Goal: Navigation & Orientation: Find specific page/section

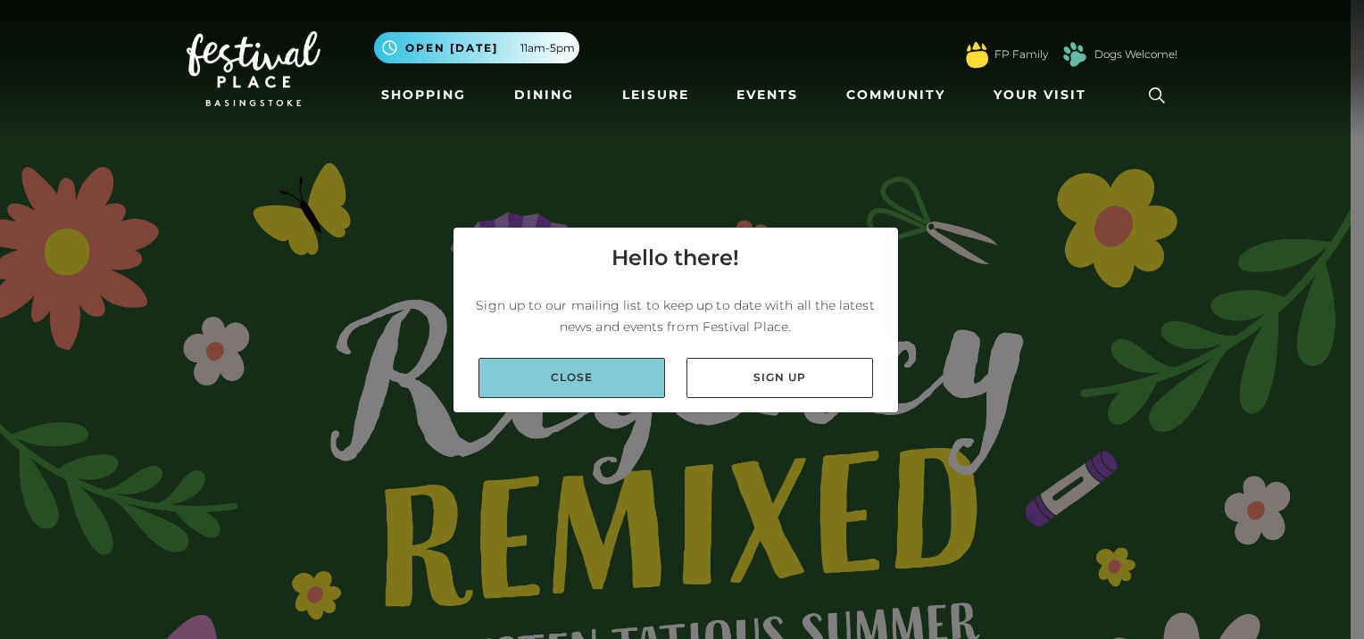
click at [600, 369] on link "Close" at bounding box center [572, 378] width 187 height 40
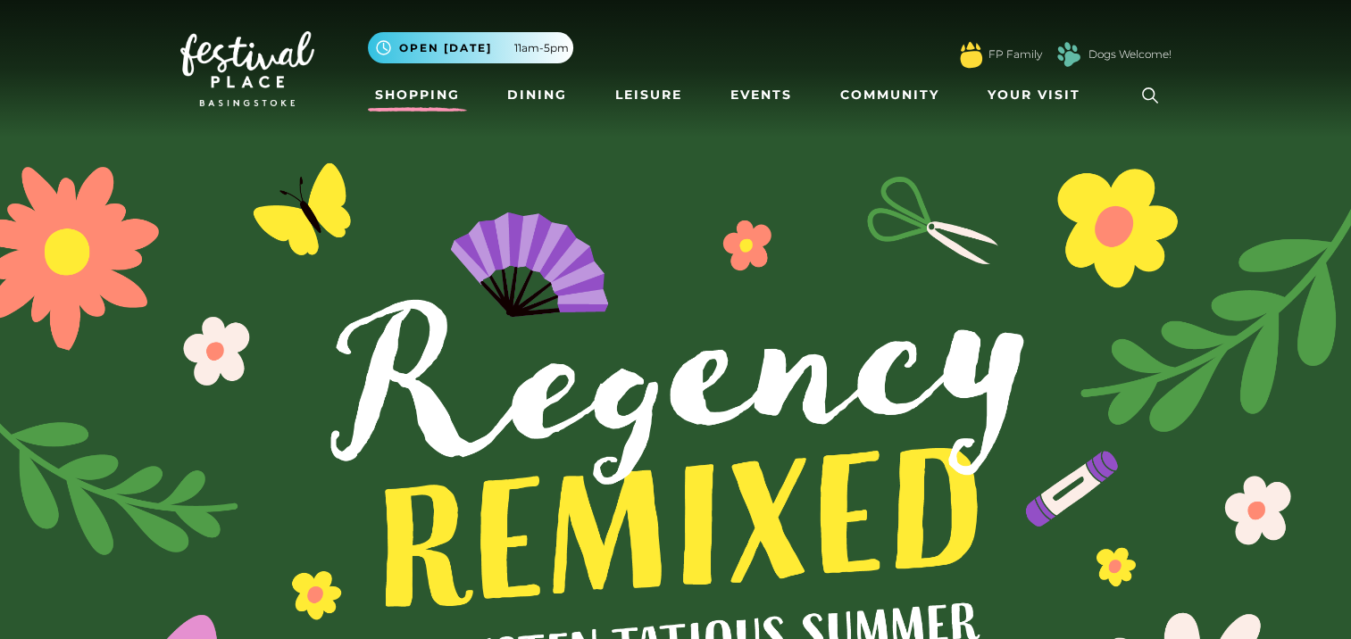
click at [396, 88] on link "Shopping" at bounding box center [417, 95] width 99 height 33
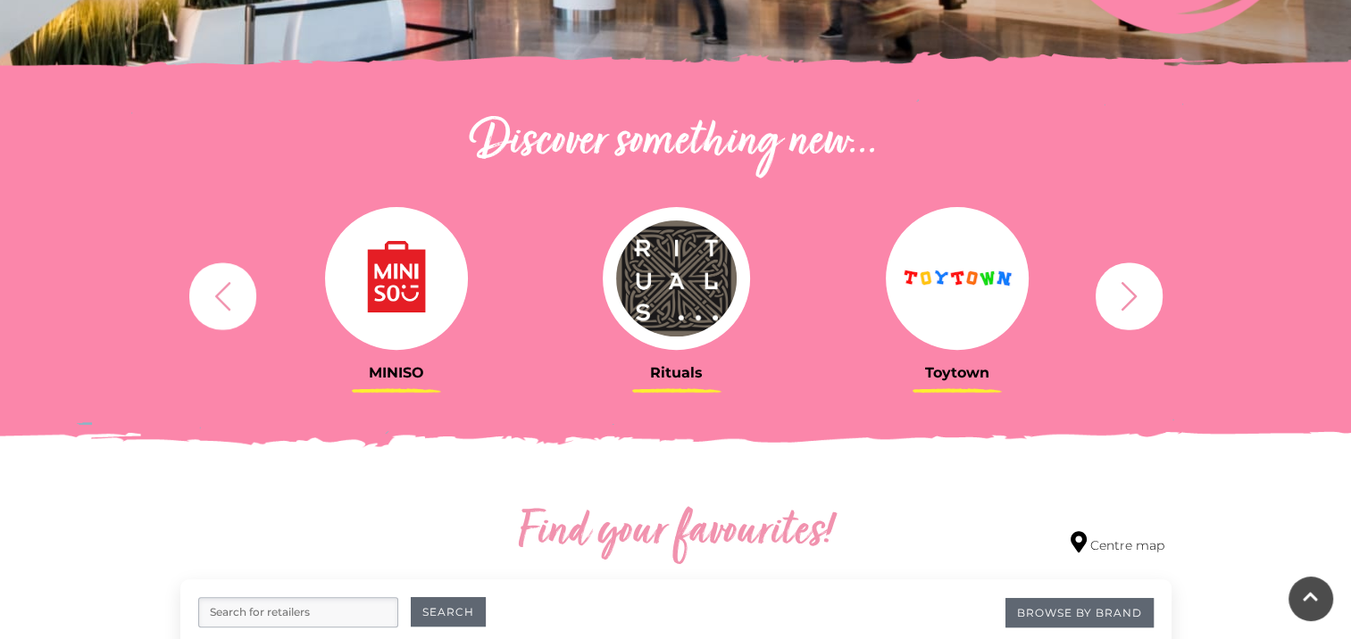
scroll to position [548, 0]
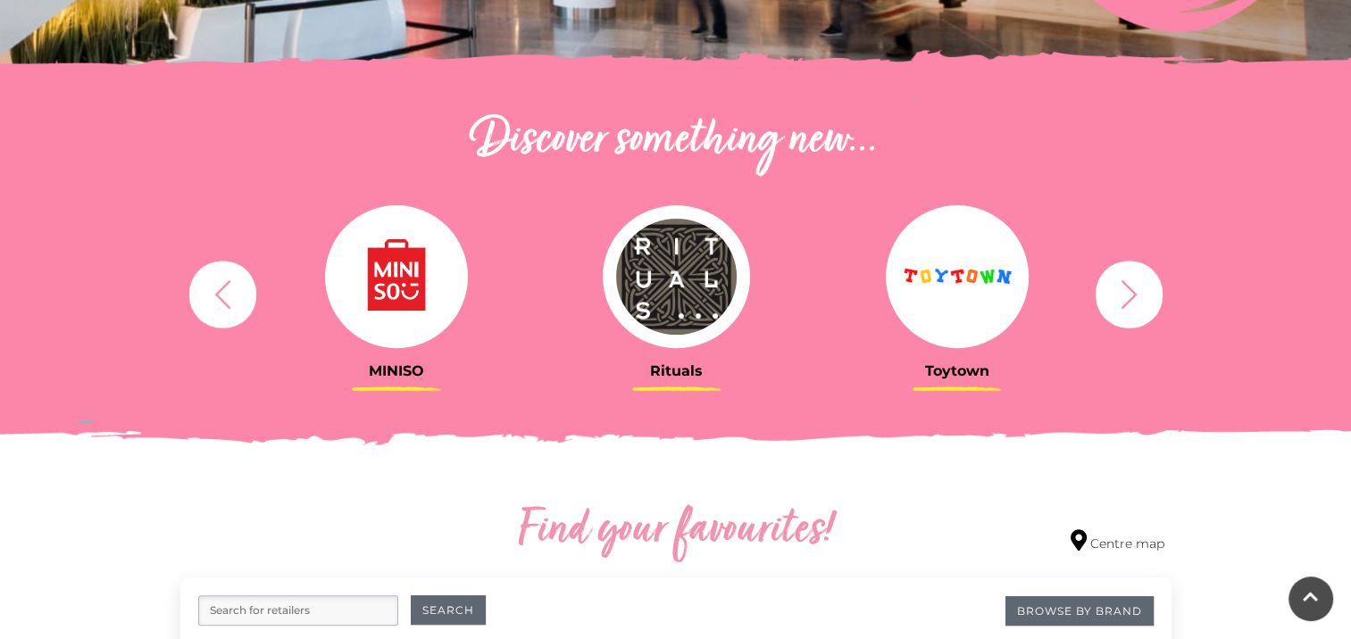
click at [1127, 286] on icon "button" at bounding box center [1129, 293] width 16 height 29
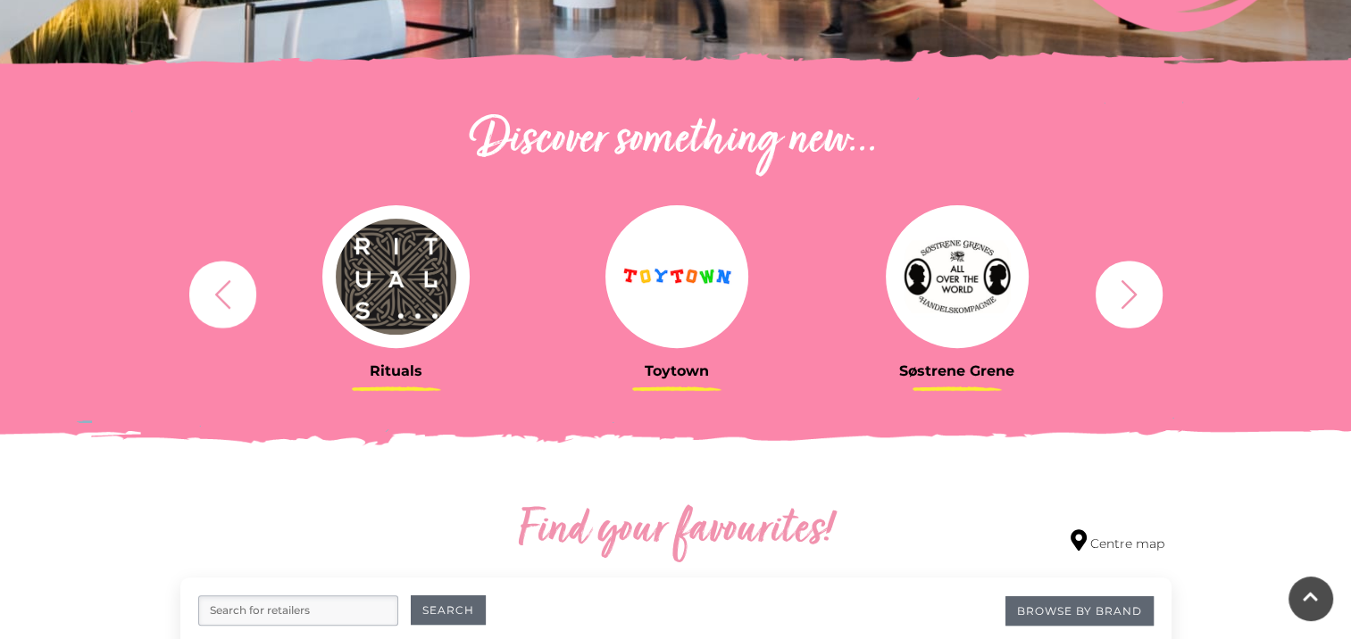
click at [1127, 286] on icon "button" at bounding box center [1129, 293] width 16 height 29
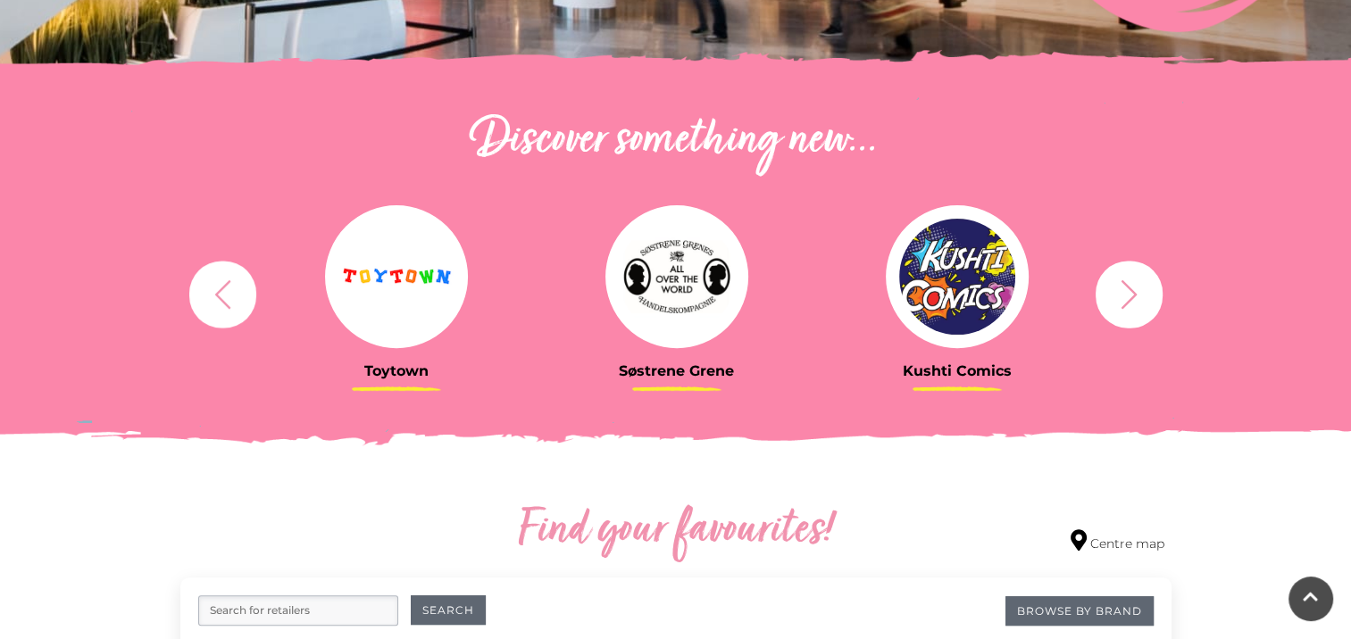
click at [1127, 286] on icon "button" at bounding box center [1129, 293] width 16 height 29
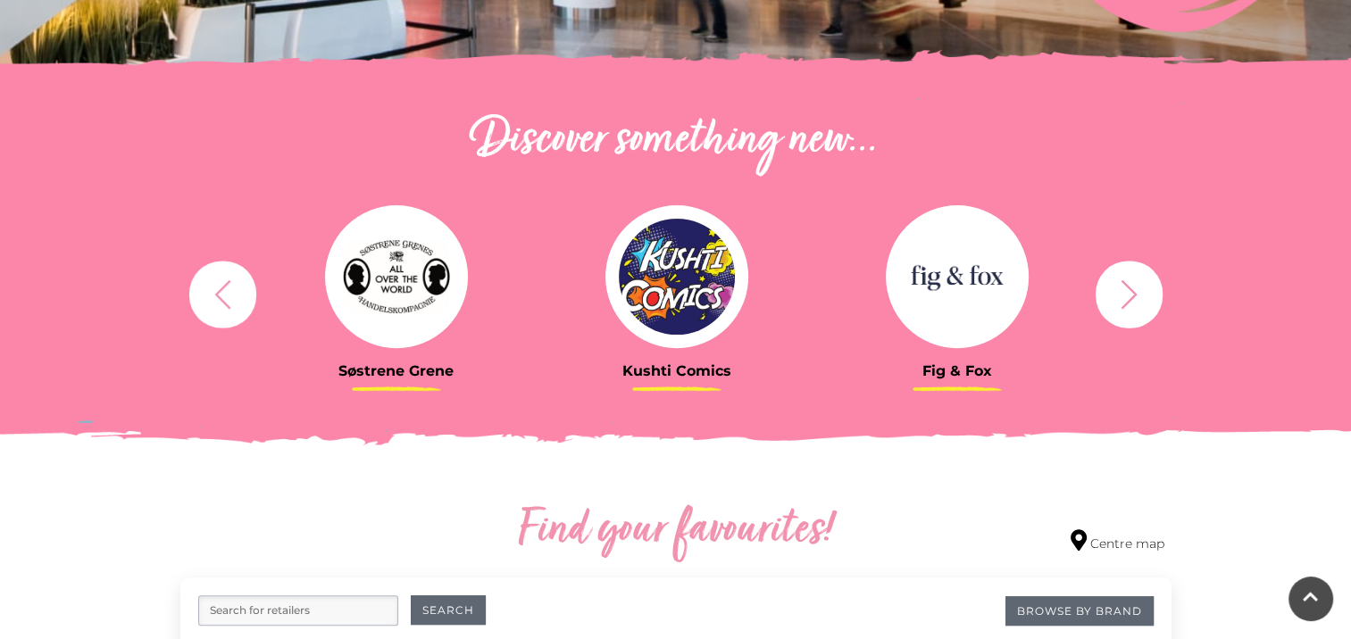
click at [1127, 286] on icon "button" at bounding box center [1129, 293] width 16 height 29
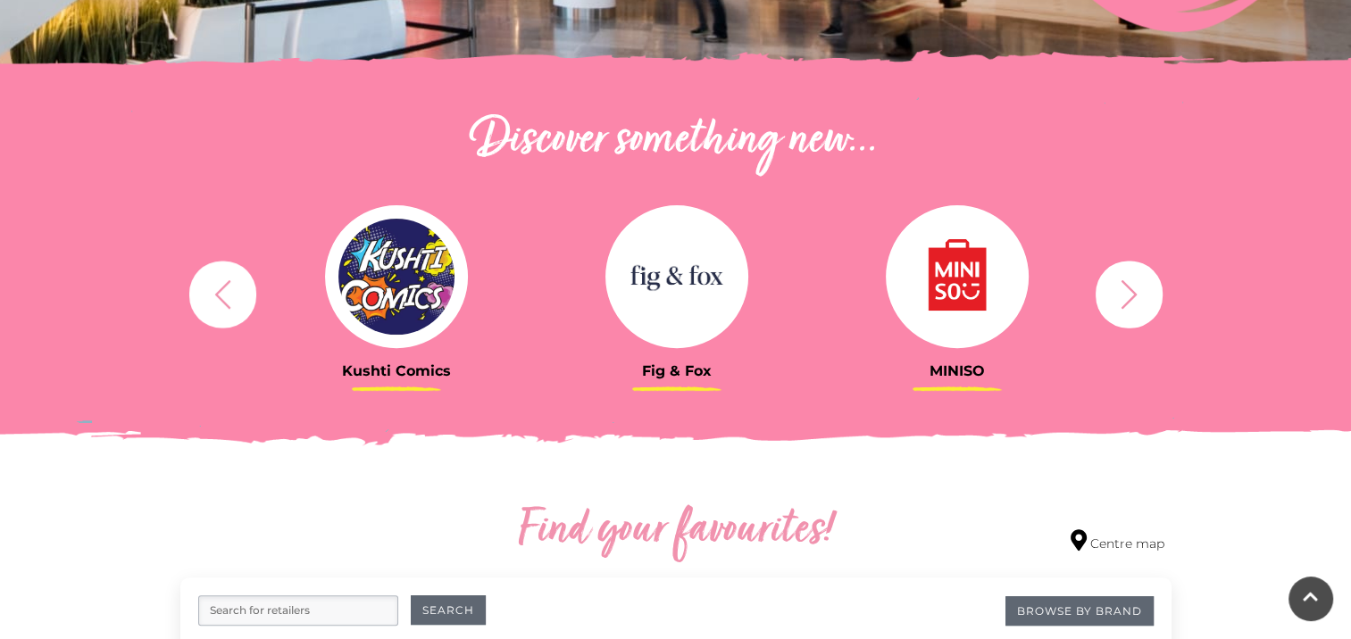
click at [1127, 286] on icon "button" at bounding box center [1129, 293] width 16 height 29
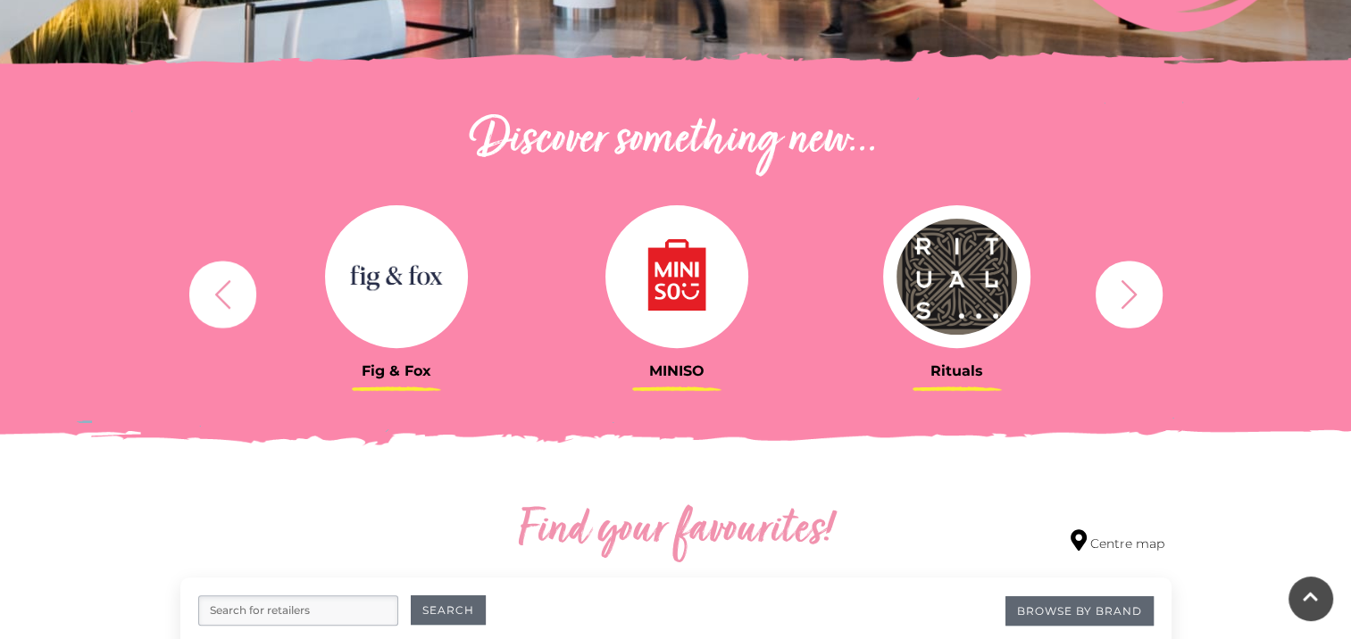
click at [1127, 286] on icon "button" at bounding box center [1129, 293] width 16 height 29
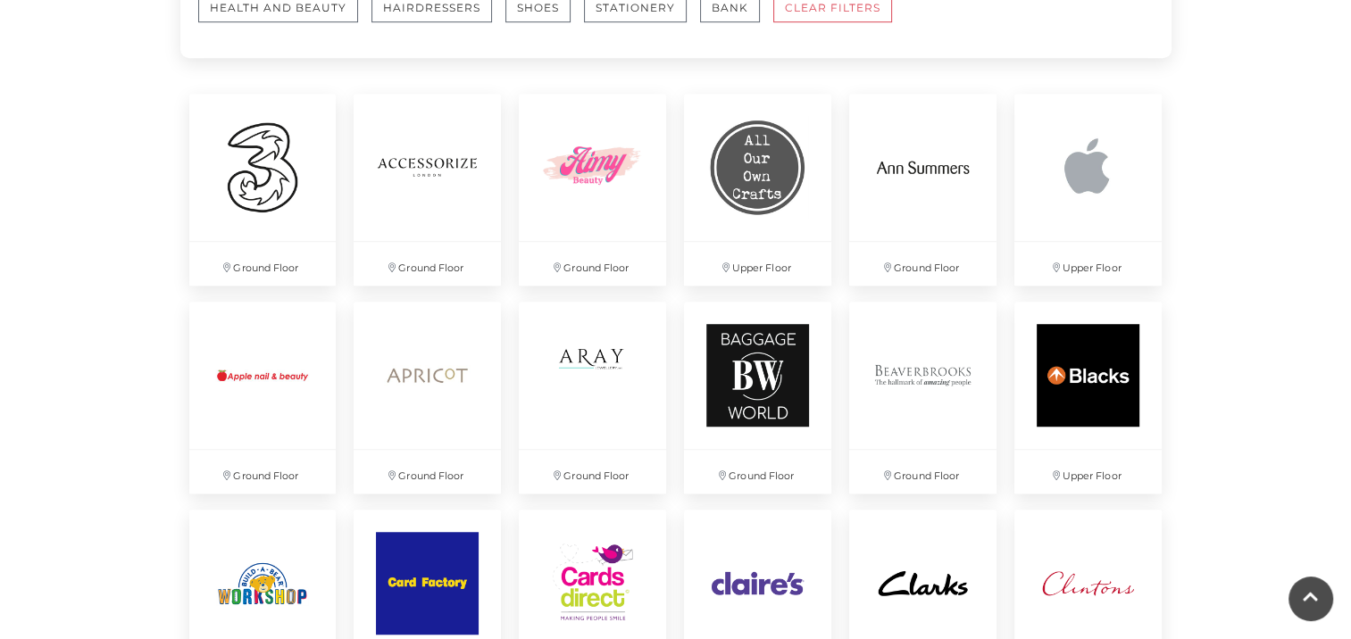
scroll to position [1246, 0]
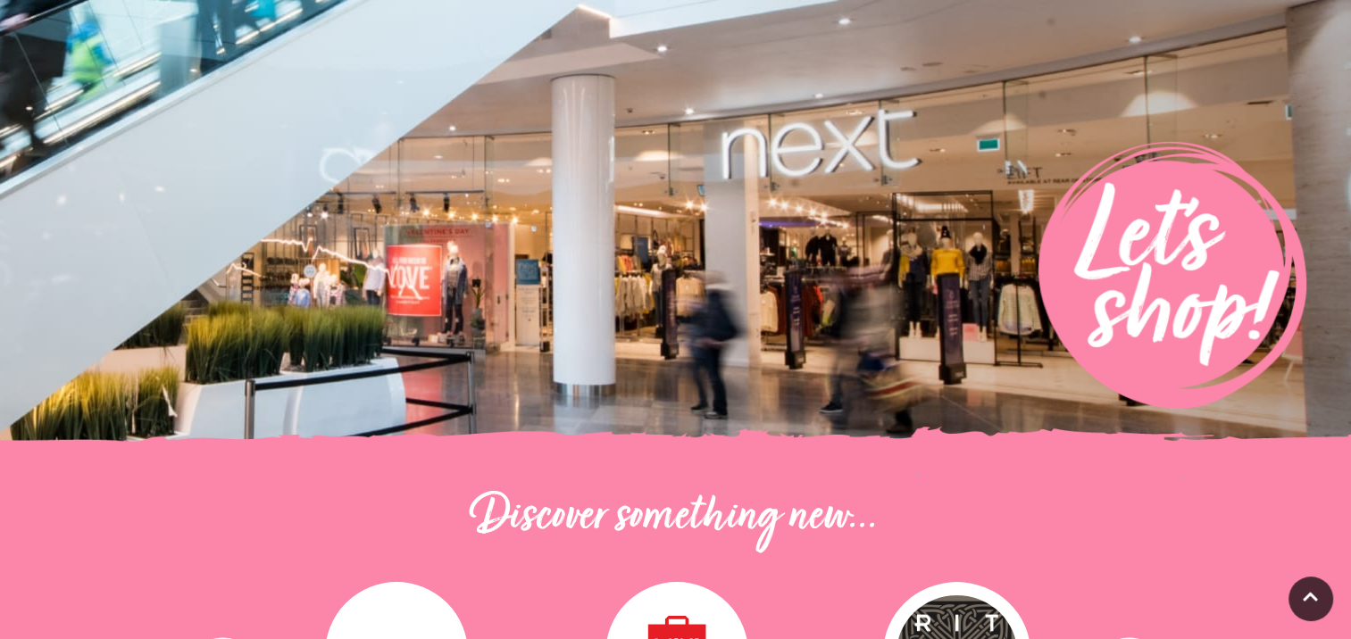
scroll to position [0, 0]
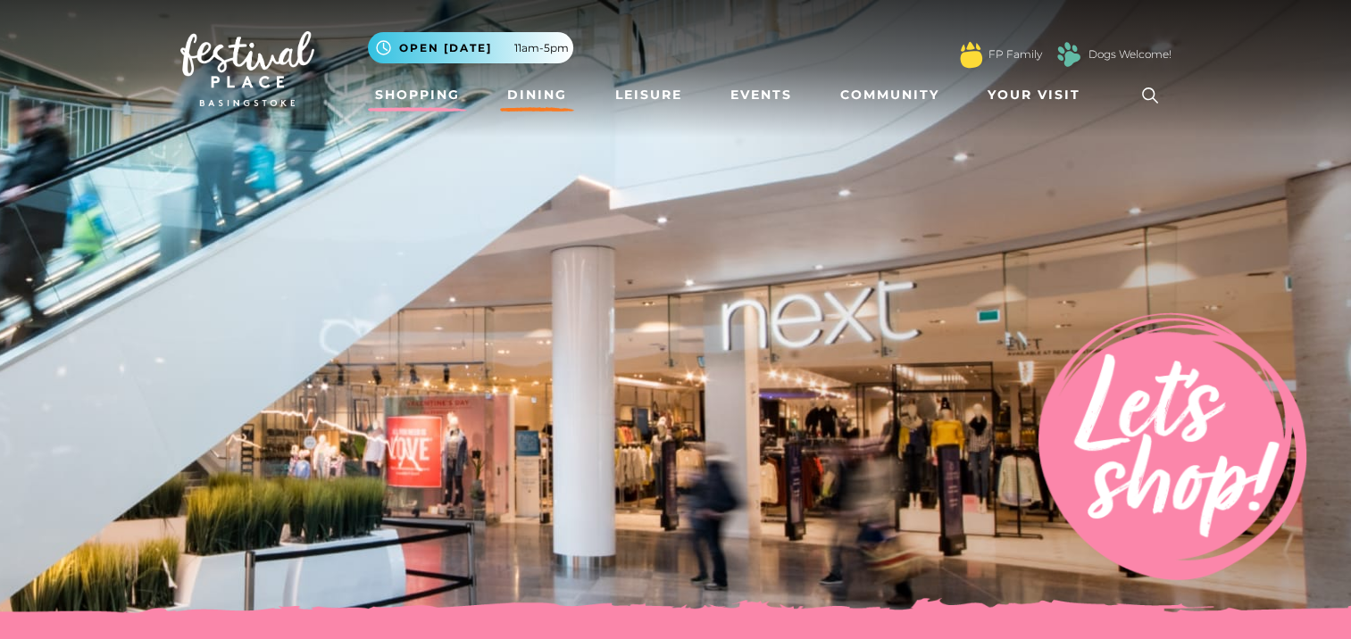
click at [529, 95] on link "Dining" at bounding box center [537, 95] width 74 height 33
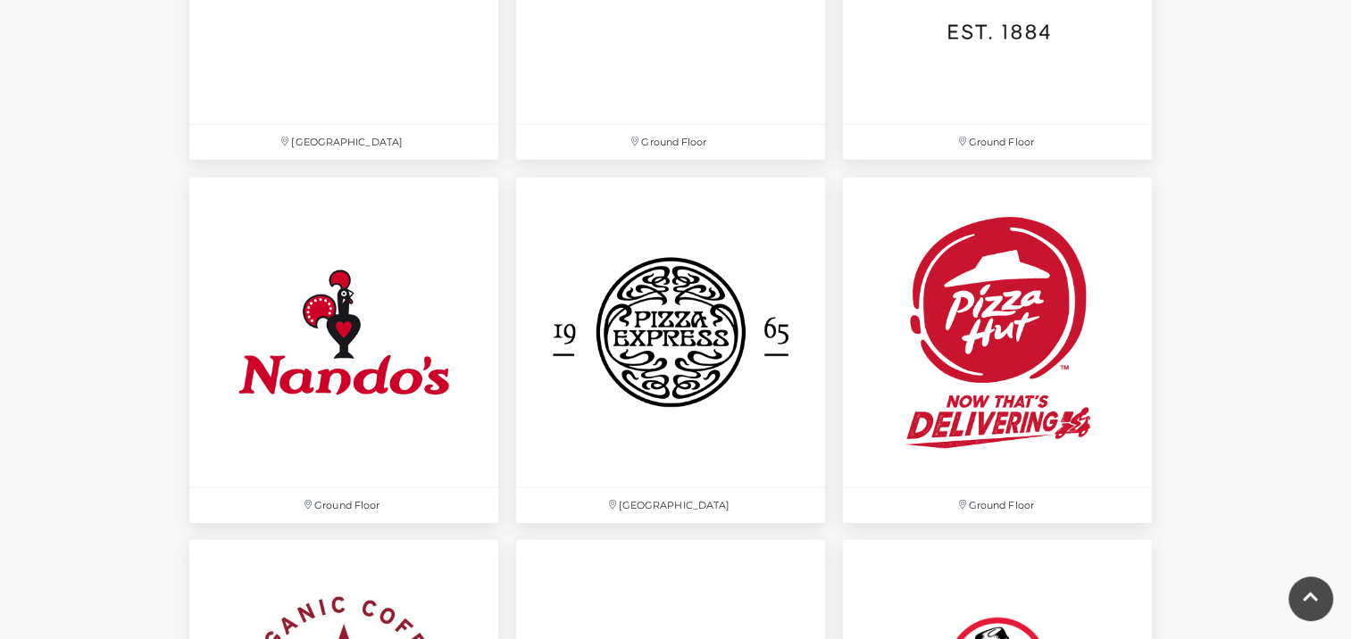
scroll to position [4634, 0]
